Goal: Check status: Check status

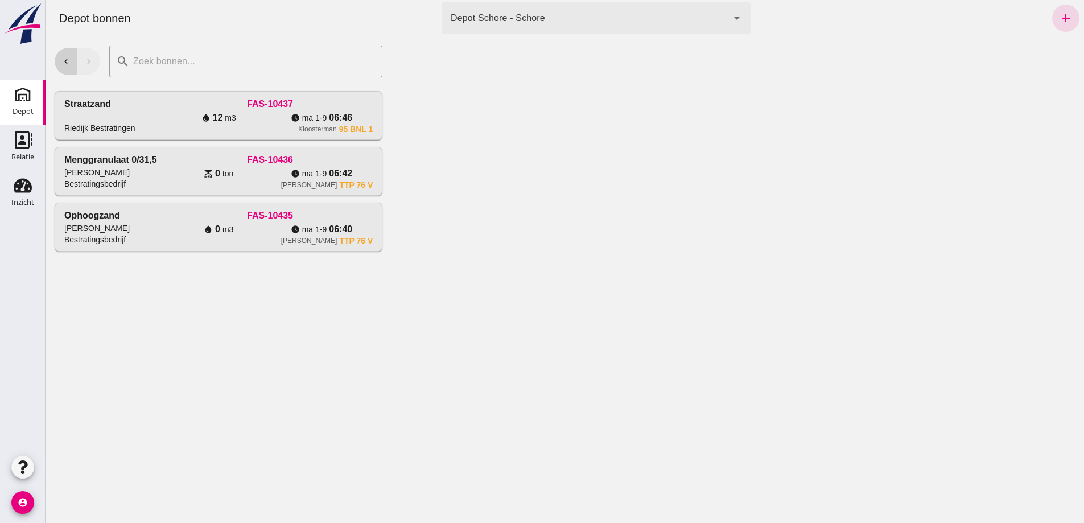
click at [68, 63] on icon "chevron_left" at bounding box center [66, 61] width 10 height 10
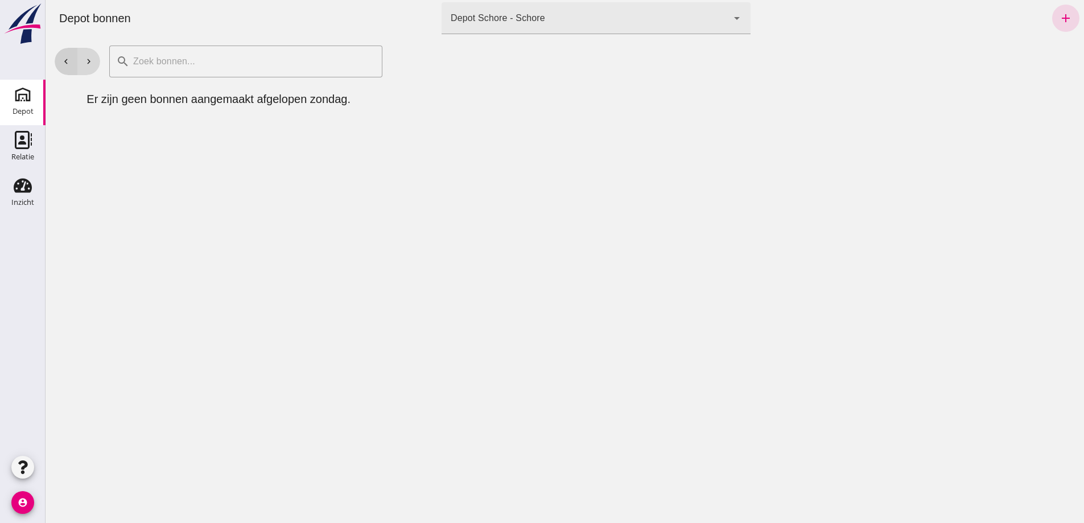
click at [66, 62] on icon "chevron_left" at bounding box center [66, 61] width 10 height 10
click at [64, 61] on icon "chevron_left" at bounding box center [66, 61] width 10 height 10
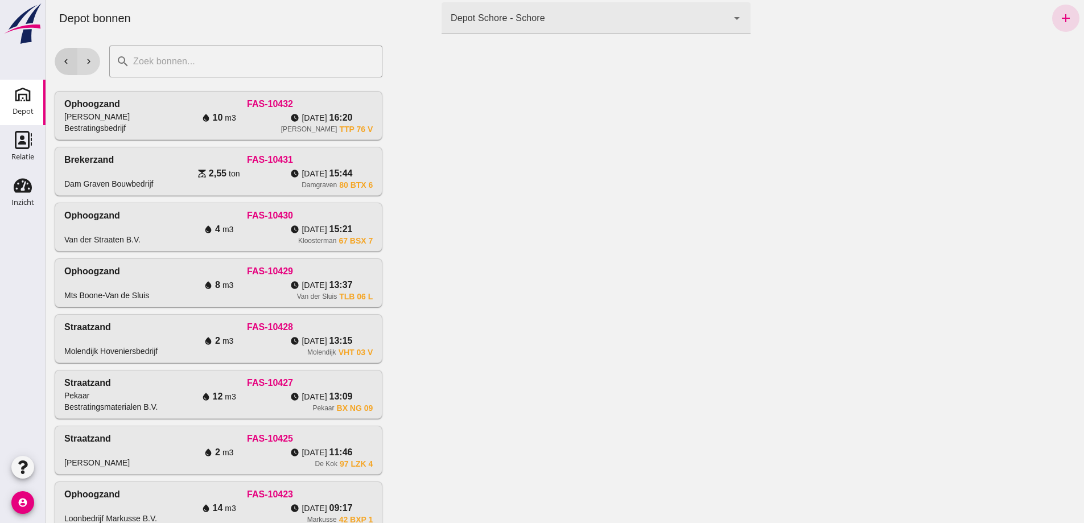
click at [64, 61] on icon "chevron_left" at bounding box center [66, 61] width 10 height 10
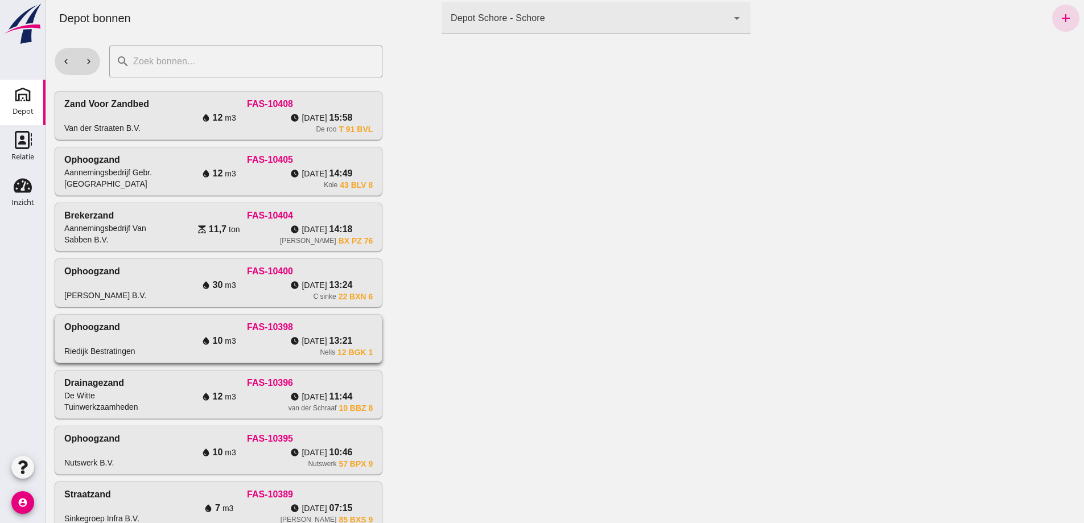
click div "FAS-10398"
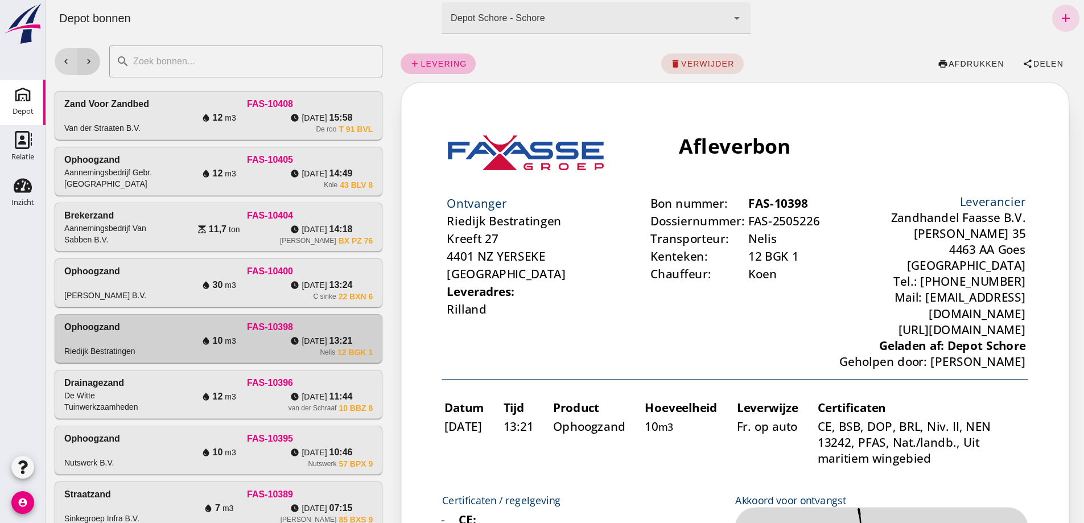
click at [97, 59] on button "chevron_right" at bounding box center [88, 61] width 23 height 27
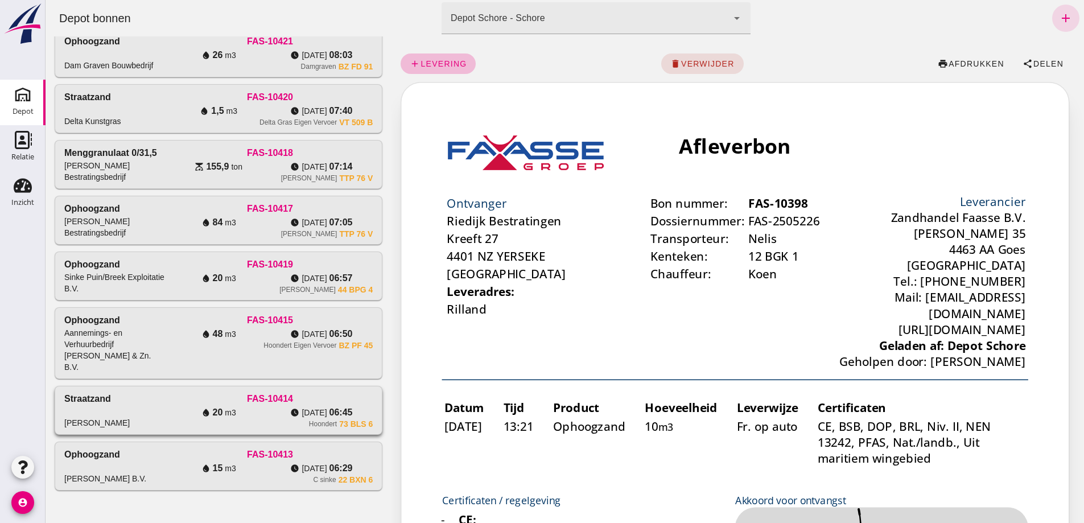
scroll to position [1006, 0]
click at [329, 160] on span "155,9" at bounding box center [340, 167] width 23 height 14
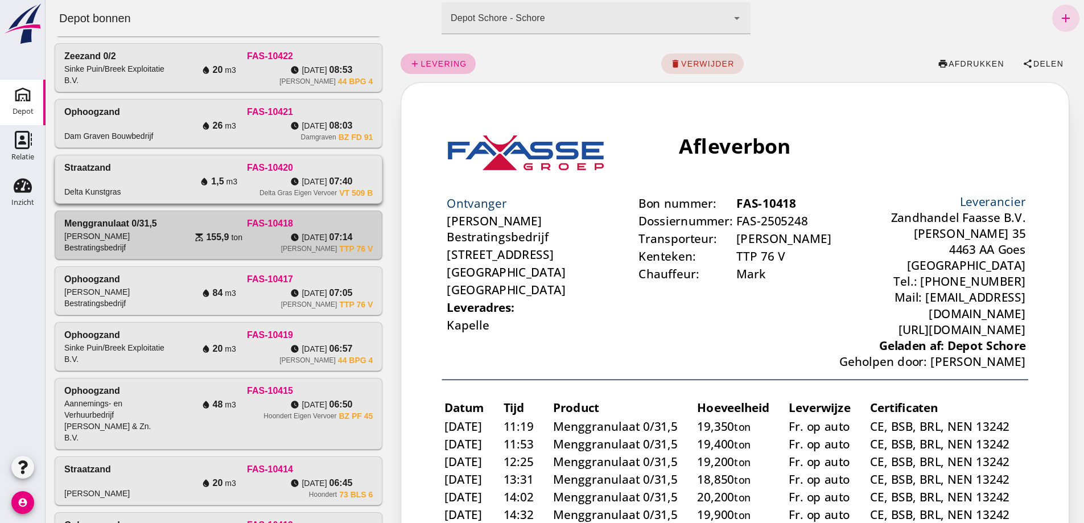
scroll to position [0, 0]
drag, startPoint x: 204, startPoint y: 55, endPoint x: 218, endPoint y: 194, distance: 139.5
click icon "water_drop"
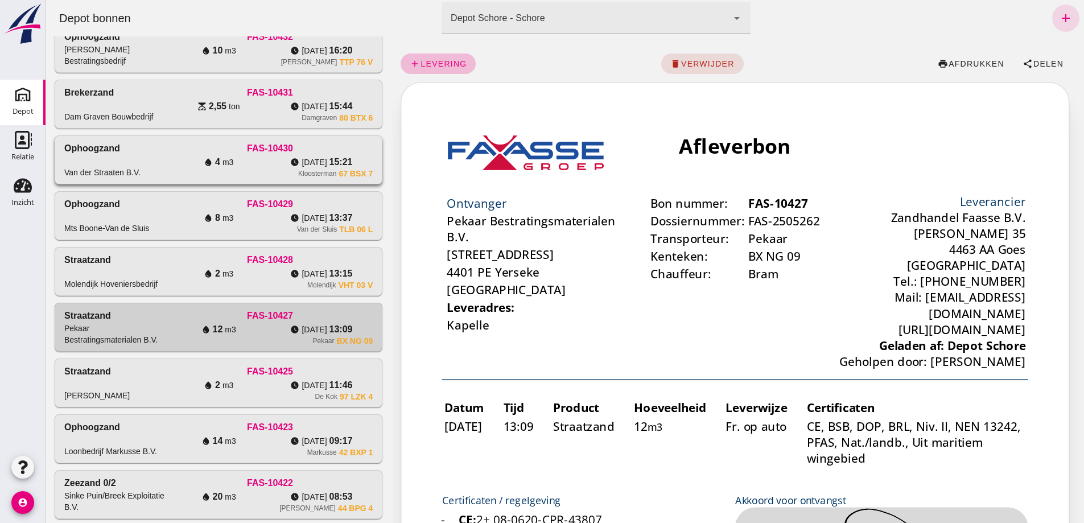
scroll to position [39, 0]
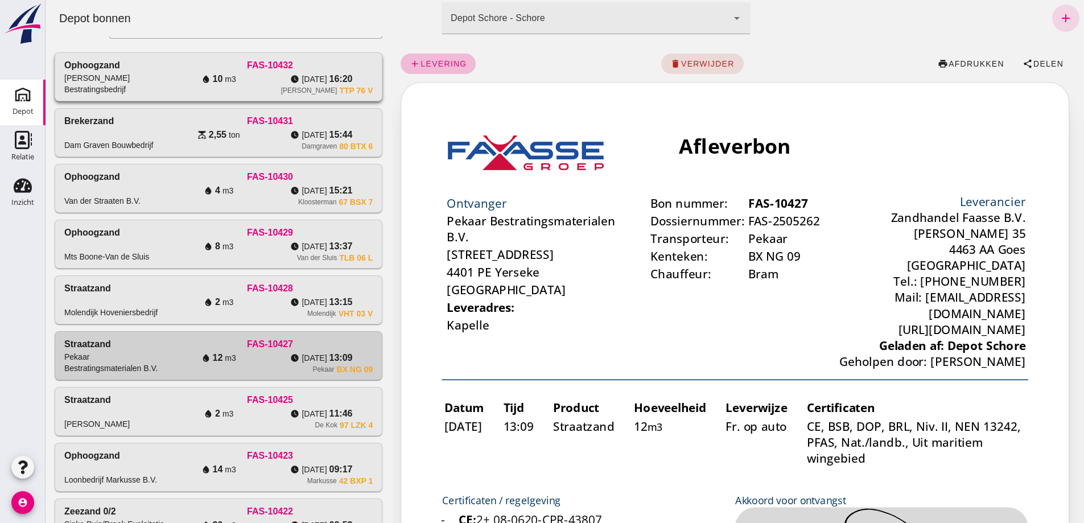
click at [329, 86] on span "10" at bounding box center [340, 79] width 23 height 14
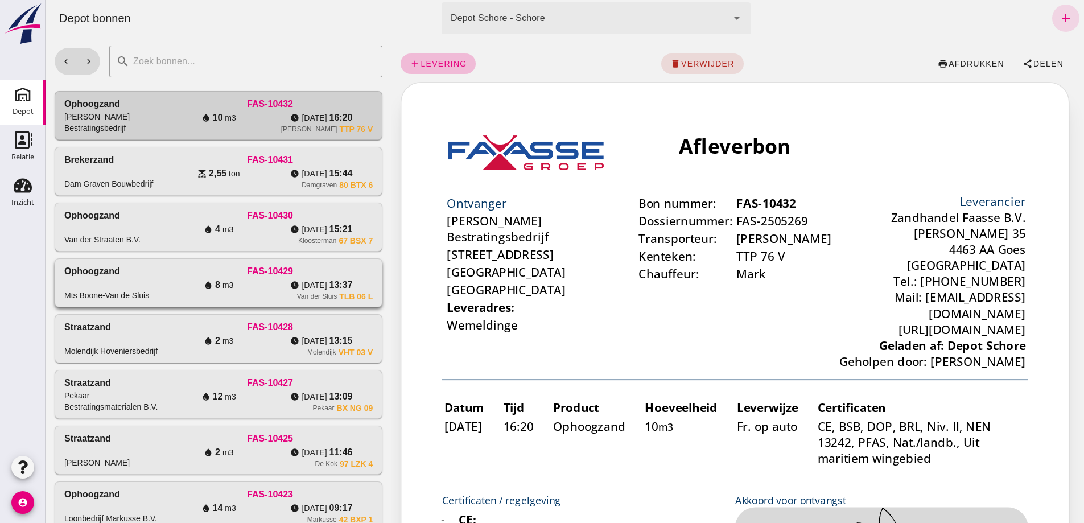
scroll to position [0, 0]
